Goal: Navigation & Orientation: Find specific page/section

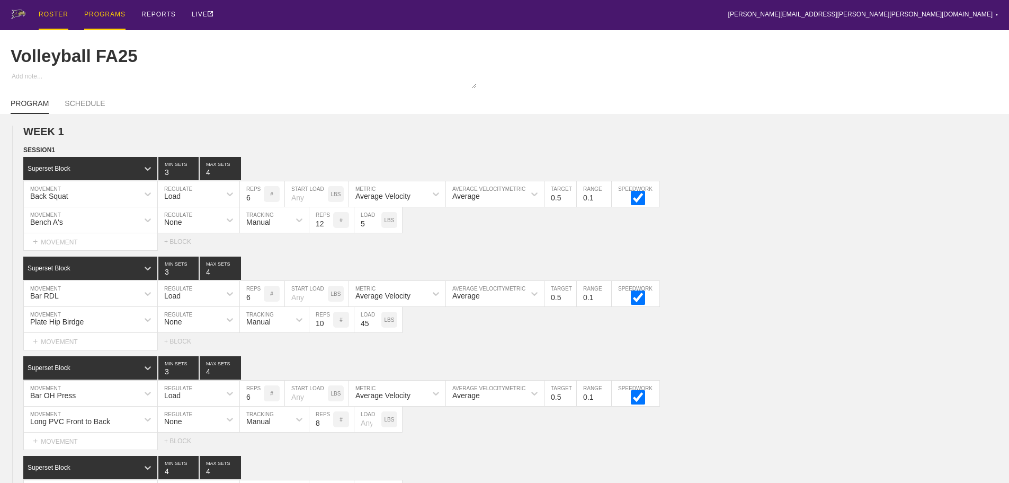
click at [55, 12] on div "ROSTER" at bounding box center [54, 15] width 30 height 30
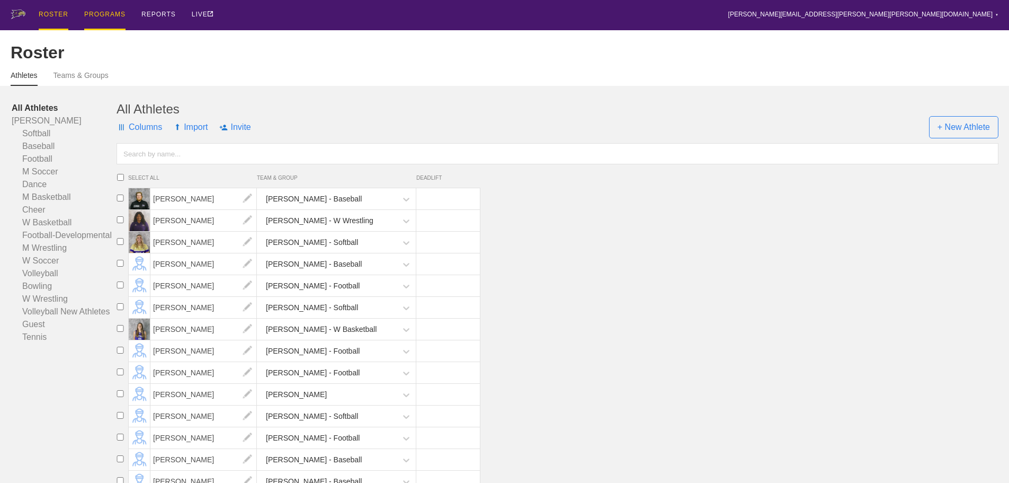
click at [103, 15] on div "PROGRAMS" at bounding box center [104, 15] width 41 height 30
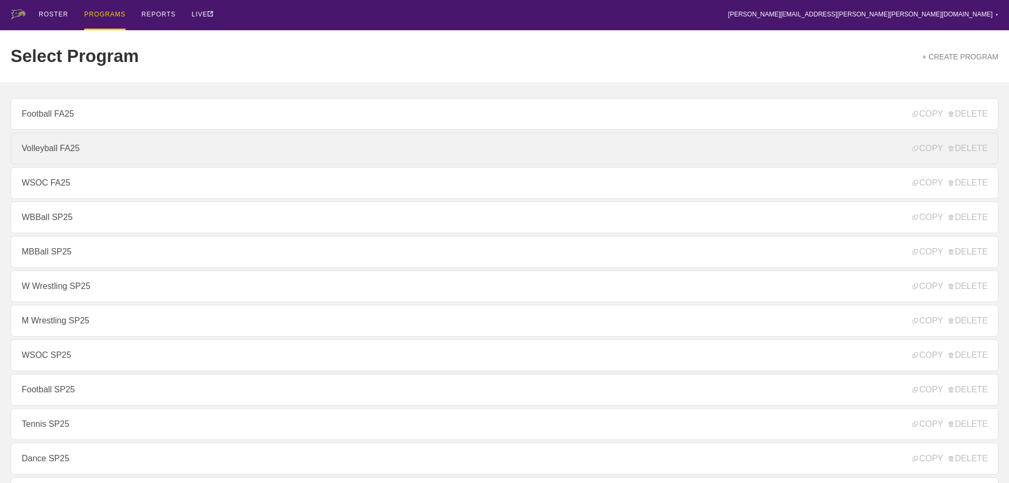
click at [63, 150] on link "Volleyball FA25" at bounding box center [505, 148] width 988 height 32
type textarea "x"
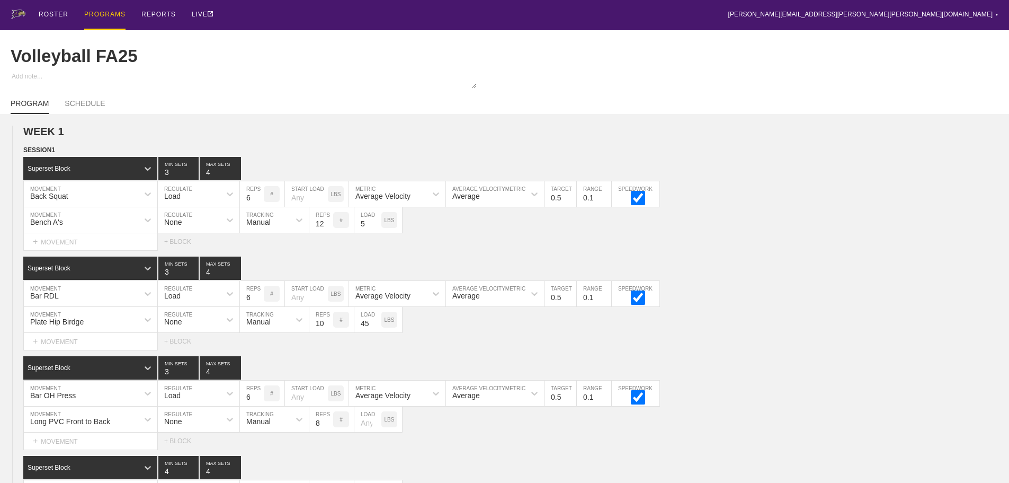
drag, startPoint x: 546, startPoint y: 17, endPoint x: 283, endPoint y: 20, distance: 262.3
click at [545, 17] on div "ROSTER PROGRAMS REPORTS LIVE [PERSON_NAME][EMAIL_ADDRESS][PERSON_NAME][PERSON_N…" at bounding box center [505, 15] width 988 height 30
click at [53, 12] on div "ROSTER" at bounding box center [54, 15] width 30 height 30
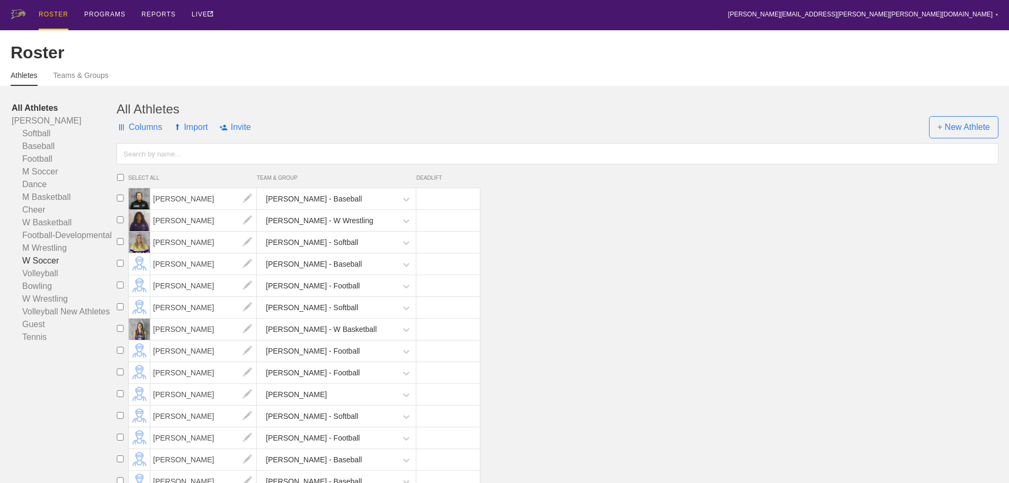
click at [41, 266] on link "W Soccer" at bounding box center [64, 260] width 105 height 13
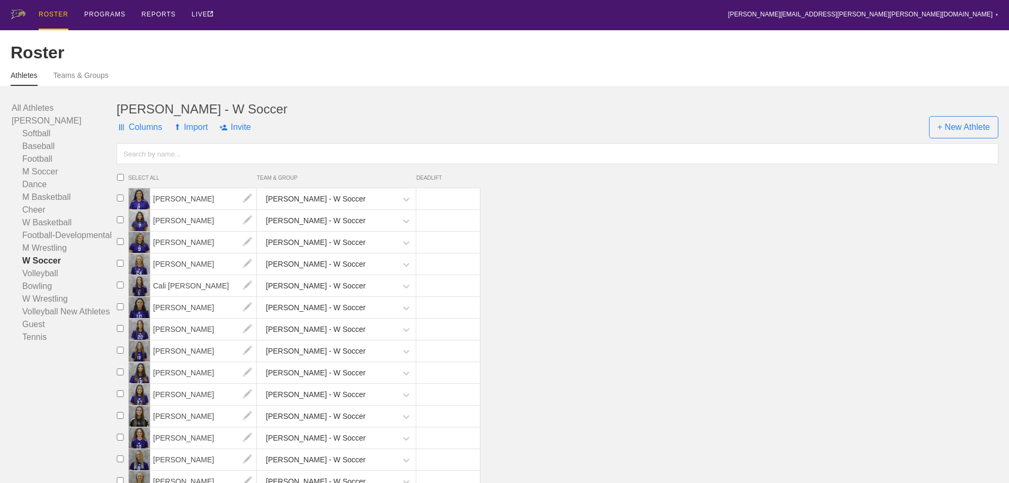
click at [616, 232] on li "[PERSON_NAME] - W Soccer" at bounding box center [560, 221] width 897 height 22
click at [542, 17] on div "ROSTER PROGRAMS REPORTS LIVE [PERSON_NAME][EMAIL_ADDRESS][PERSON_NAME][PERSON_N…" at bounding box center [505, 15] width 988 height 30
